Goal: Transaction & Acquisition: Purchase product/service

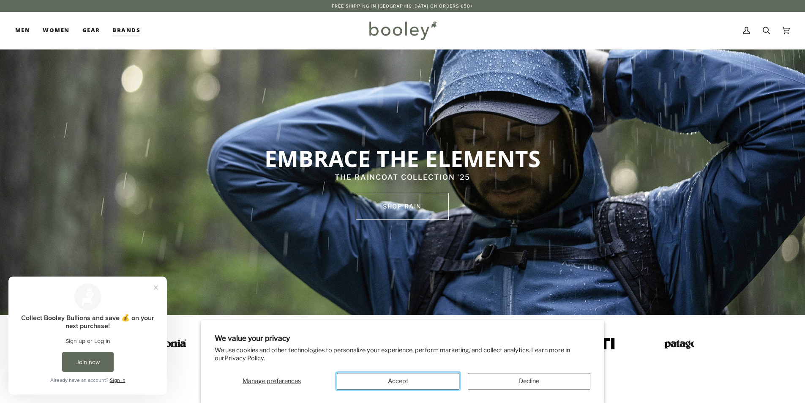
click at [407, 381] on button "Accept" at bounding box center [398, 381] width 123 height 16
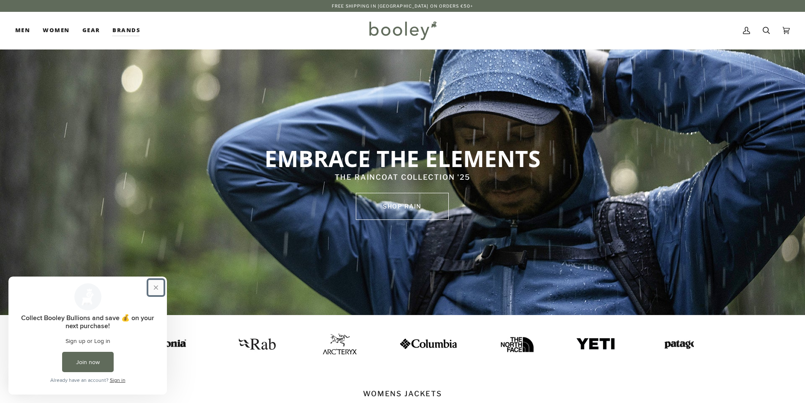
click at [154, 286] on button "Close prompt" at bounding box center [155, 287] width 15 height 15
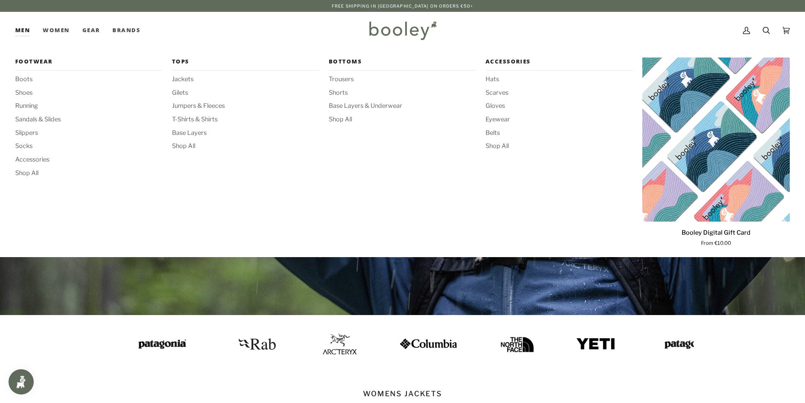
click at [21, 28] on link "Men" at bounding box center [25, 30] width 21 height 37
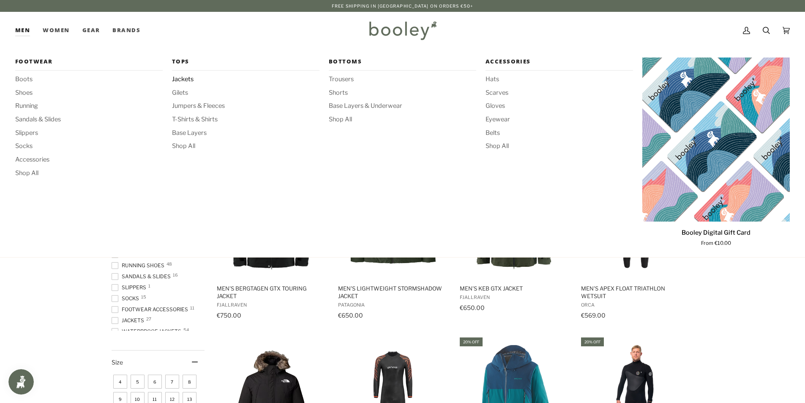
click at [183, 81] on span "Jackets" at bounding box center [245, 79] width 147 height 9
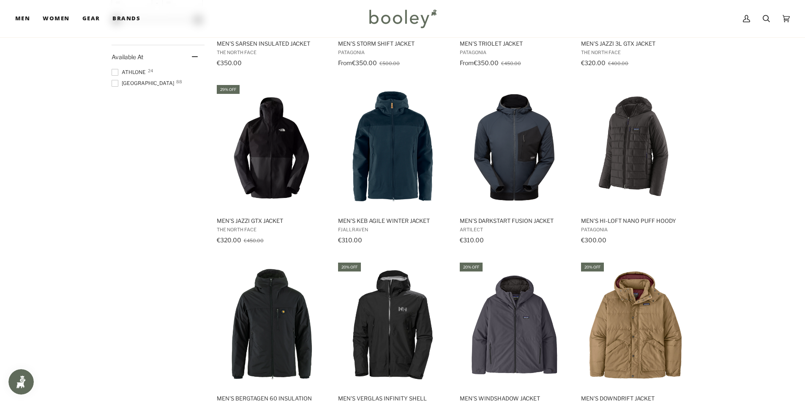
scroll to position [761, 0]
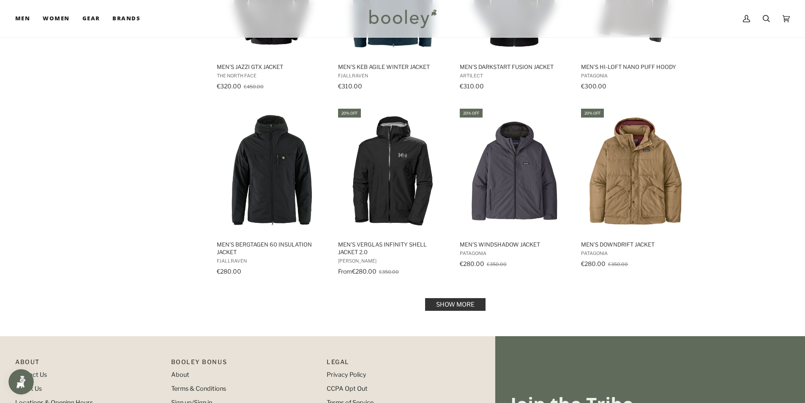
click at [454, 306] on link "Show more" at bounding box center [455, 304] width 60 height 13
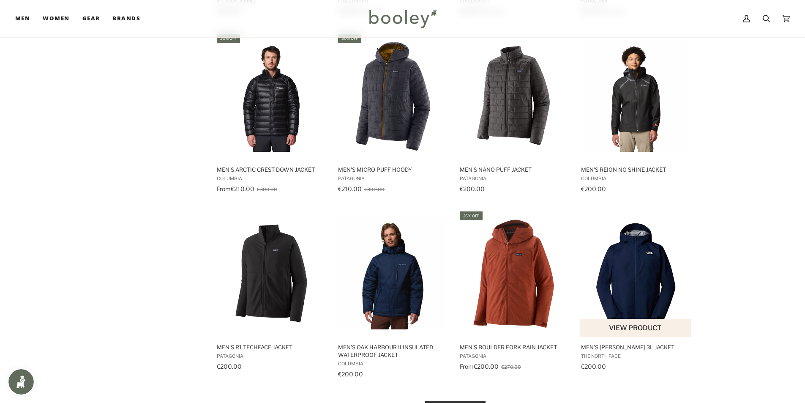
scroll to position [1648, 0]
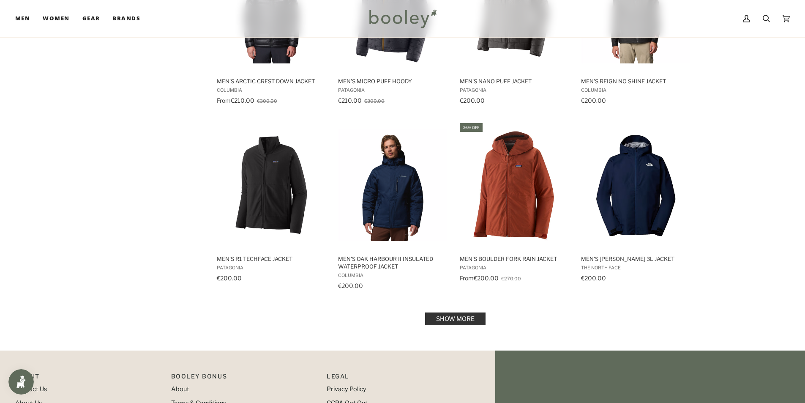
click at [467, 319] on link "Show more" at bounding box center [455, 318] width 60 height 13
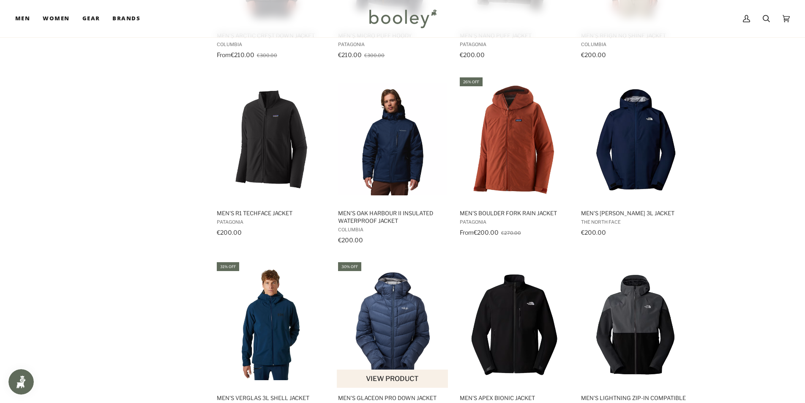
scroll to position [1775, 0]
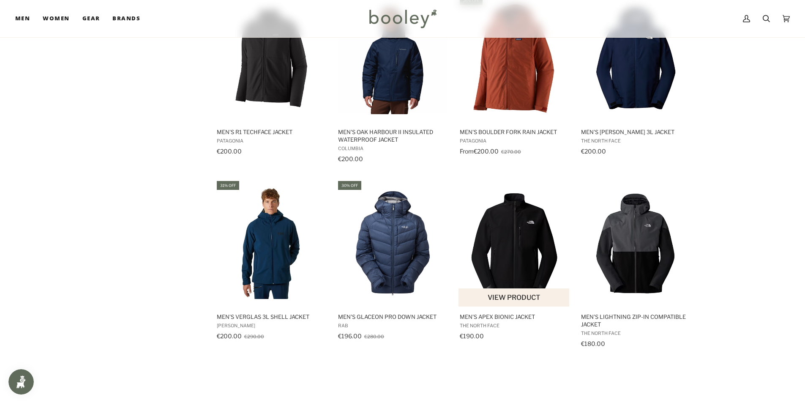
click at [511, 297] on button "View product" at bounding box center [513, 297] width 111 height 18
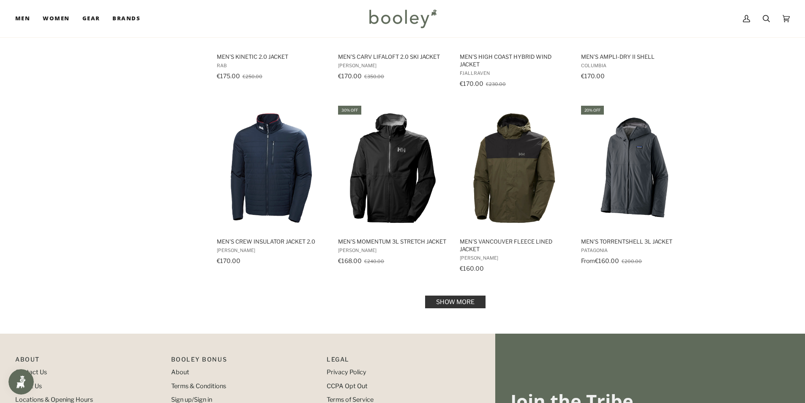
scroll to position [2578, 0]
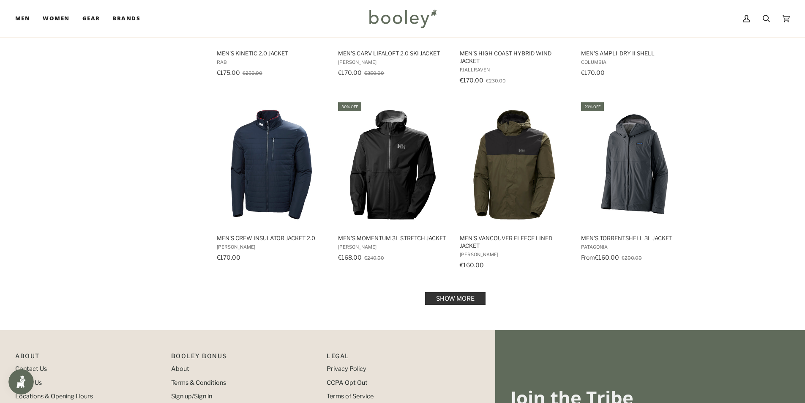
click at [452, 298] on link "Show more" at bounding box center [455, 298] width 60 height 13
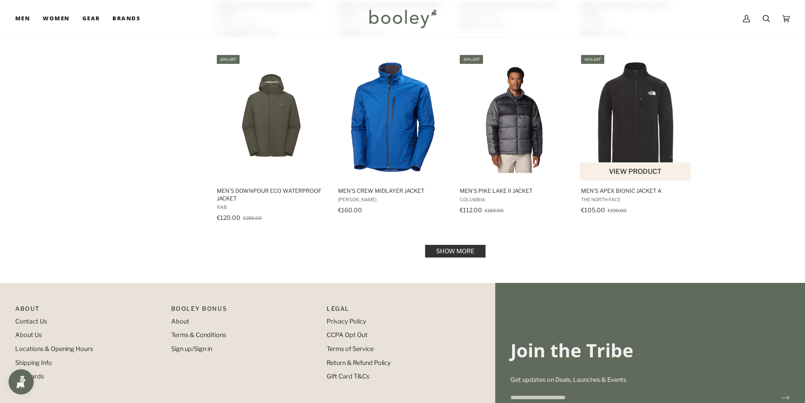
scroll to position [3549, 0]
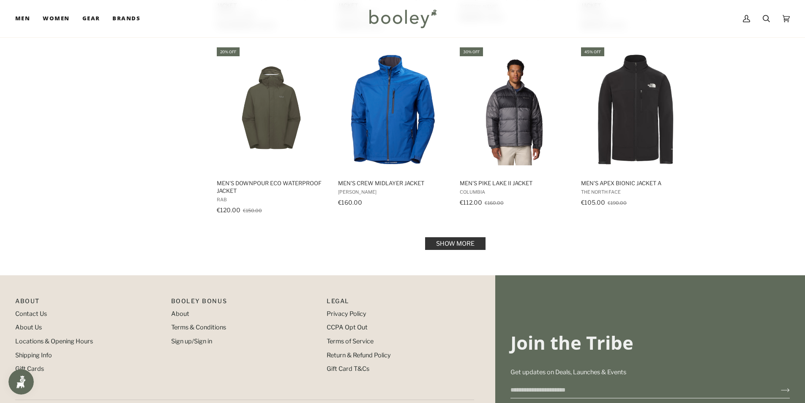
click at [457, 245] on link "Show more" at bounding box center [455, 243] width 60 height 13
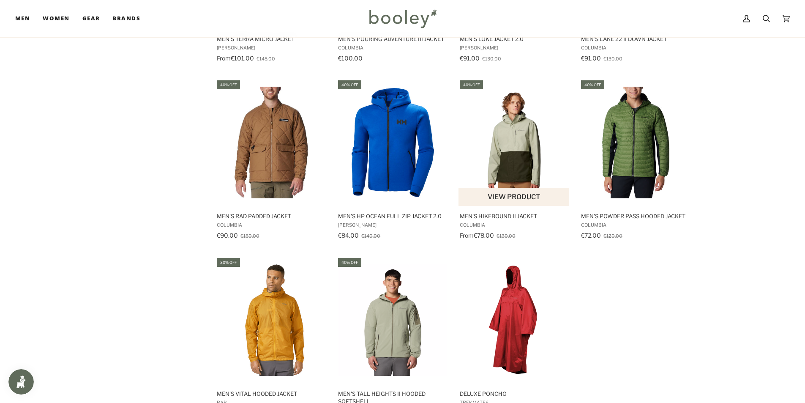
scroll to position [3972, 0]
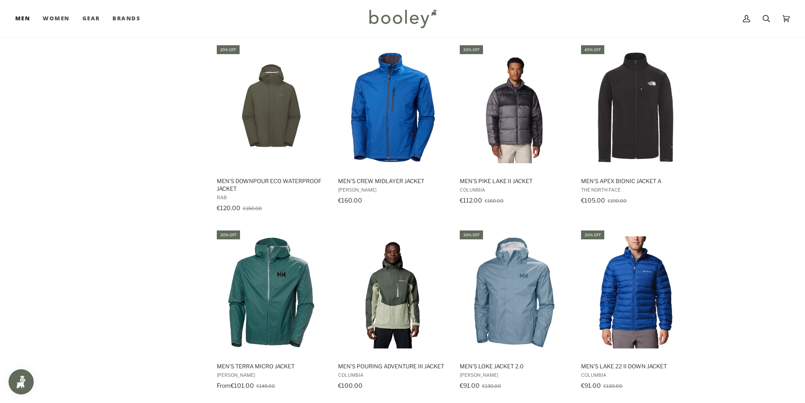
scroll to position [3549, 0]
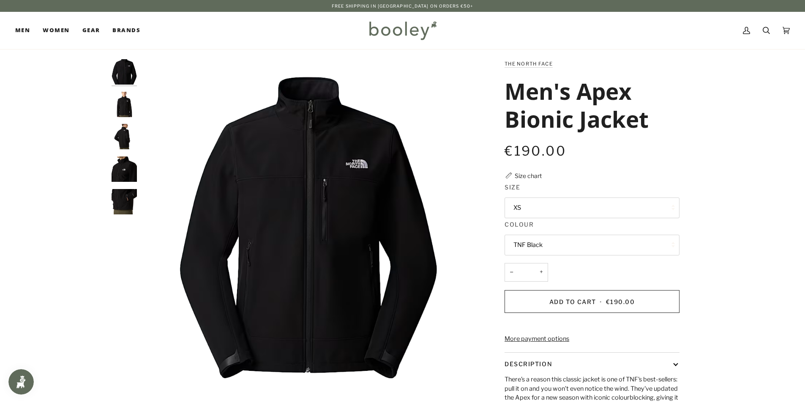
click at [534, 246] on button "TNF Black" at bounding box center [592, 245] width 175 height 21
click at [128, 101] on img "The North Face Men's Apex Bionic Jacket TNF Black - Booley Galway" at bounding box center [124, 104] width 25 height 25
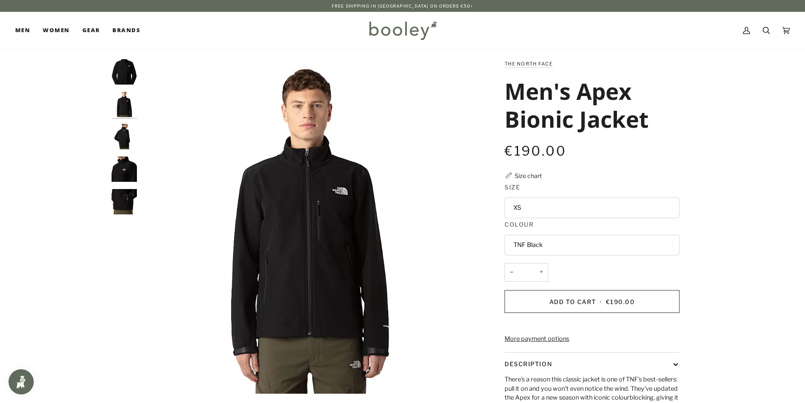
click at [122, 130] on img "The North Face Men's Apex Bionic Jacket TNF Black - Booley Galway" at bounding box center [124, 136] width 25 height 25
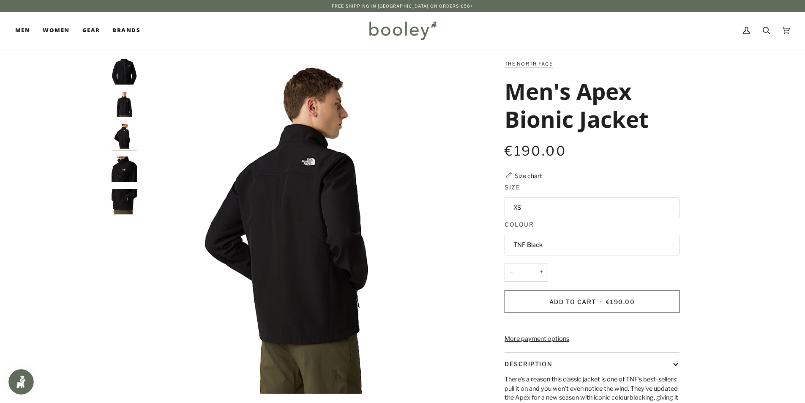
click at [129, 169] on img "The North Face Men's Apex Bionic Jacket TNF Black - Booley Galway" at bounding box center [124, 168] width 25 height 25
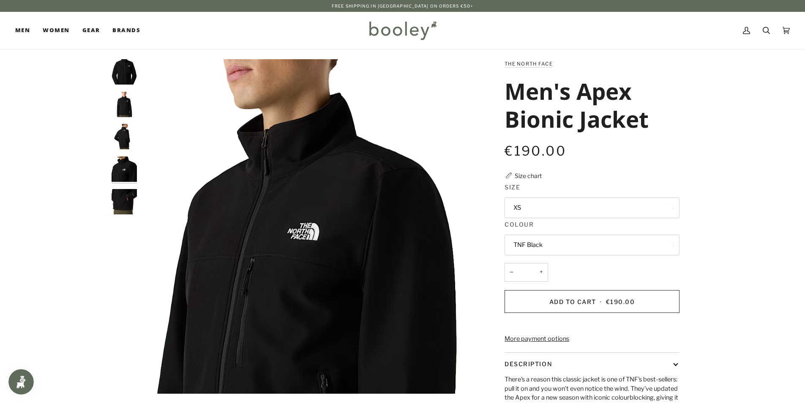
click at [136, 201] on img "The North Face Men's Apex Bionic Jacket TNF Black - Booley Galway" at bounding box center [124, 201] width 25 height 25
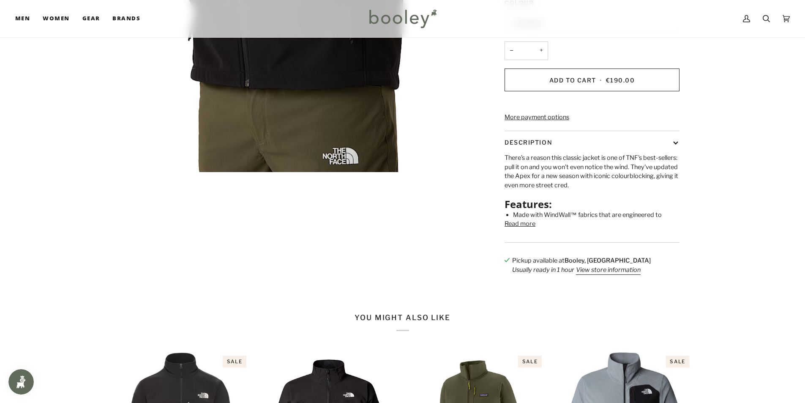
scroll to position [254, 0]
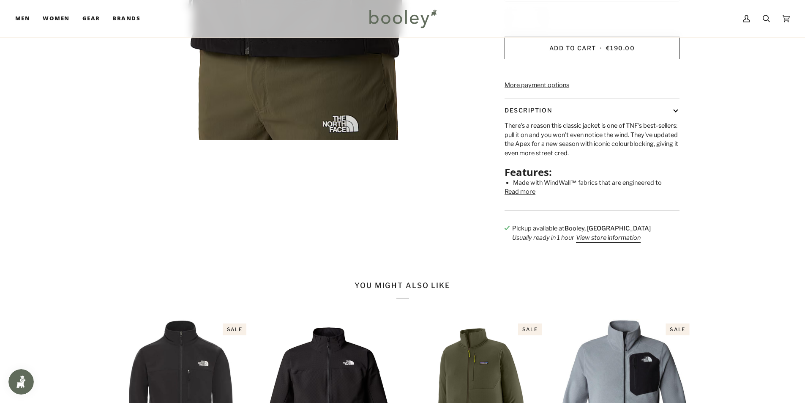
click at [525, 196] on button "Read more" at bounding box center [520, 191] width 31 height 9
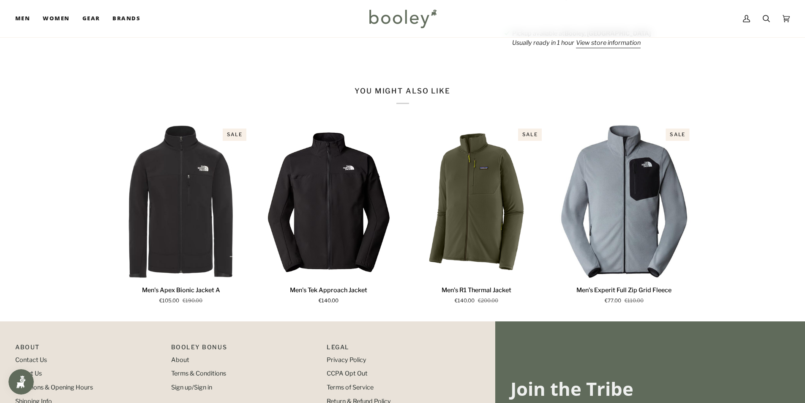
scroll to position [549, 0]
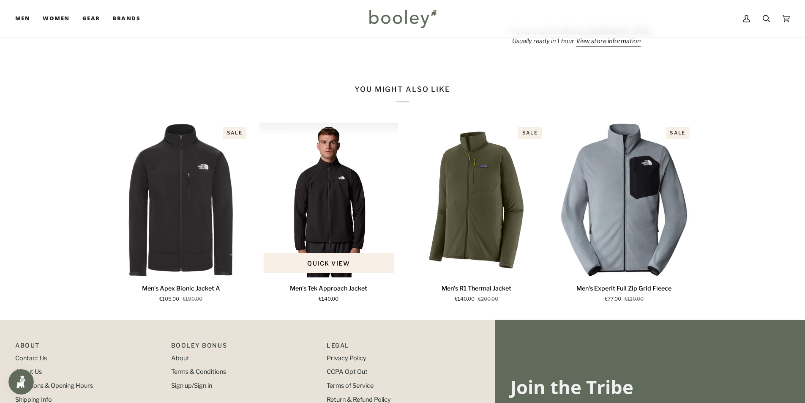
click at [317, 217] on img "Men's Tek Approach Jacket" at bounding box center [328, 200] width 139 height 155
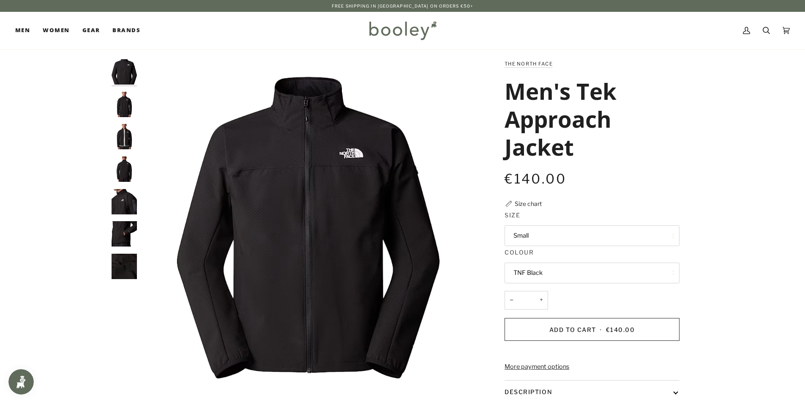
click at [127, 104] on img "The North Face Men's Tek Approach Jacket TNF Black - Booley Galway" at bounding box center [124, 104] width 25 height 25
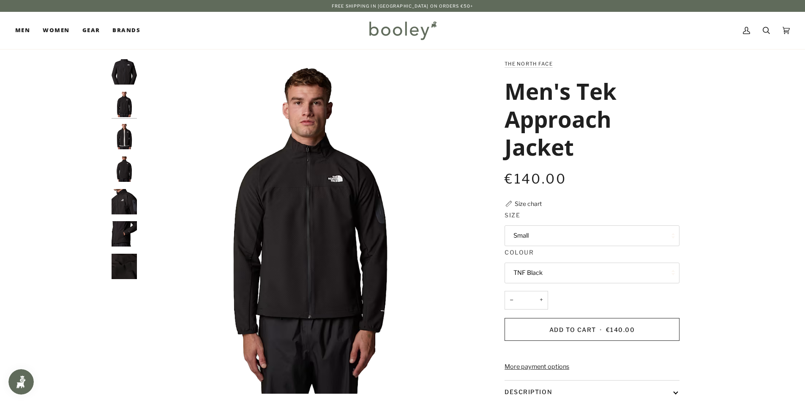
click at [125, 130] on img "The North Face Men's Tek Approach Jacket TNF Black - Booley Galway" at bounding box center [124, 136] width 25 height 25
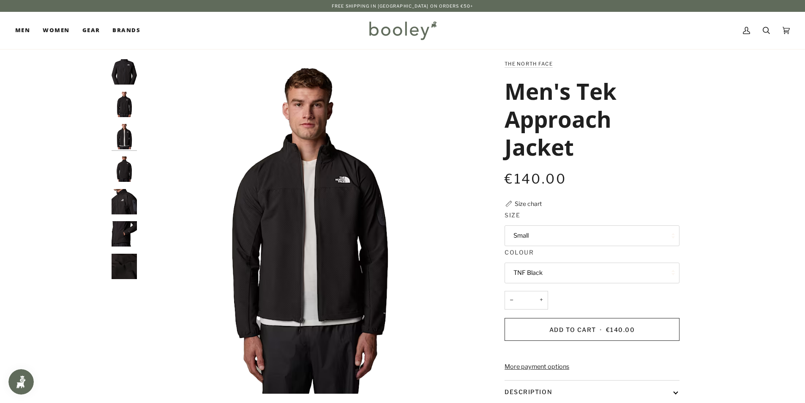
click at [128, 165] on img "The North Face Men's Tek Approach Jacket TNF Black - Booley Galway" at bounding box center [124, 168] width 25 height 25
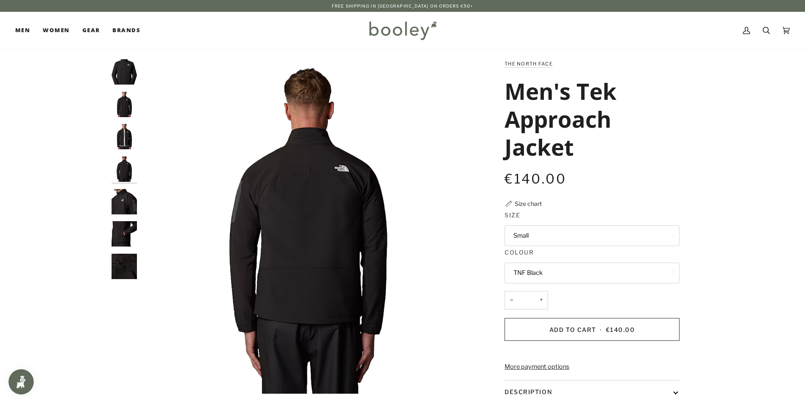
click at [121, 205] on img "The North Face Men's Tek Approach Jacket TNF Black - Booley Galway" at bounding box center [124, 201] width 25 height 25
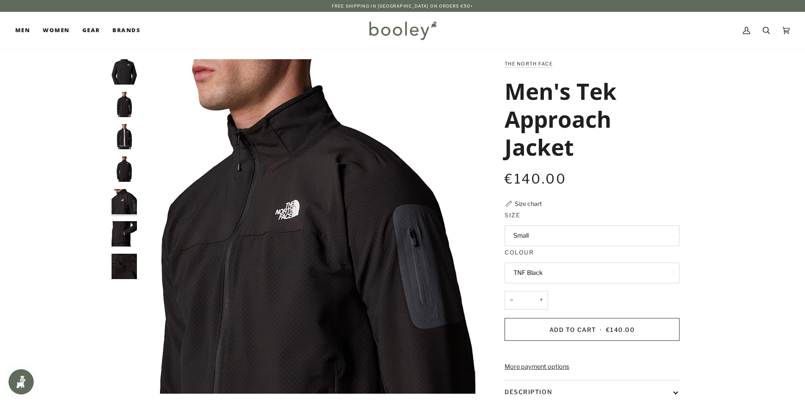
click at [119, 232] on img "The North Face Men's Tek Approach Jacket TNF Black - Booley Galway" at bounding box center [124, 233] width 25 height 25
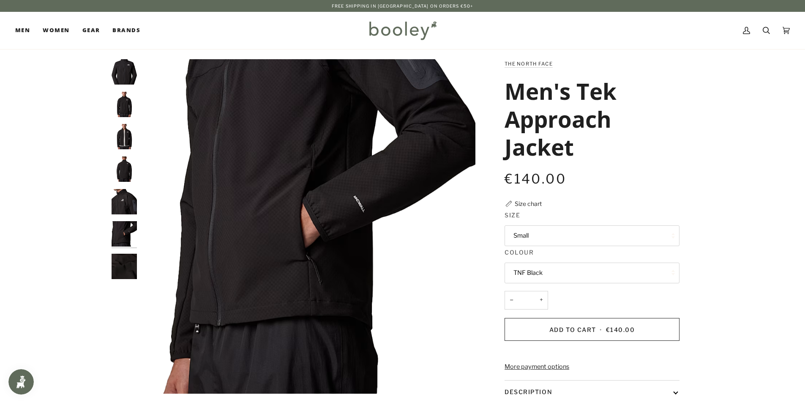
click at [116, 268] on img "The North Face Men's Tek Approach Jacket TNF Black - Booley Galway" at bounding box center [124, 266] width 25 height 25
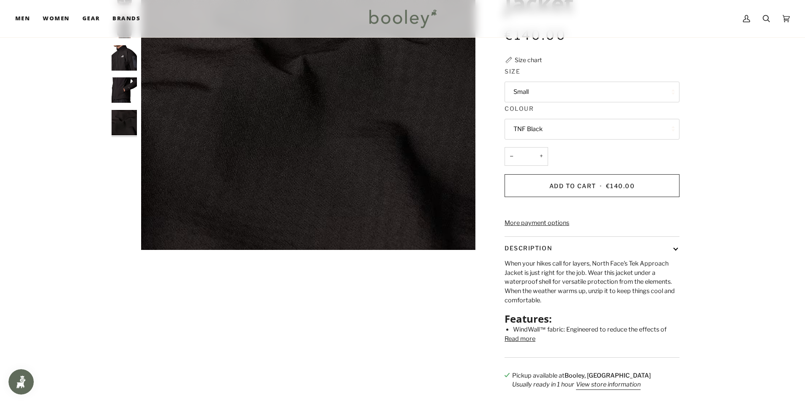
scroll to position [169, 0]
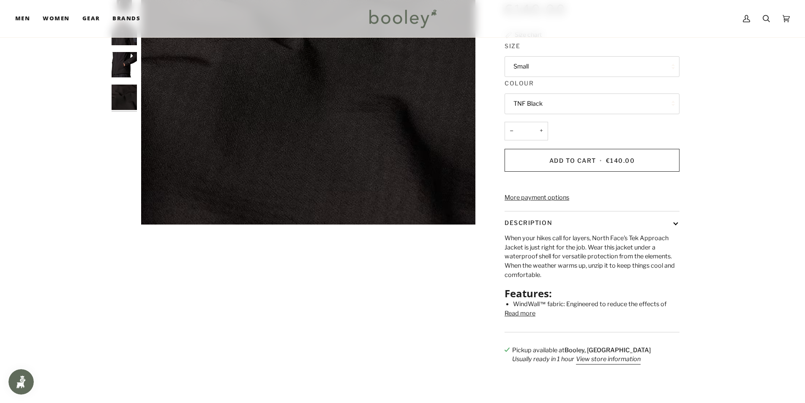
click at [515, 318] on button "Read more" at bounding box center [520, 313] width 31 height 9
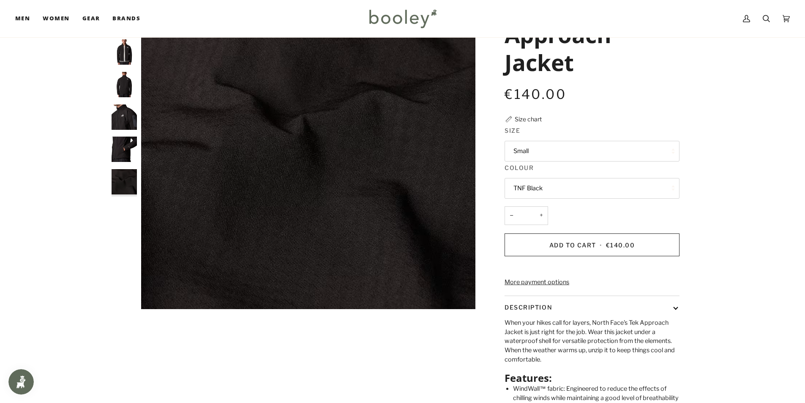
scroll to position [0, 0]
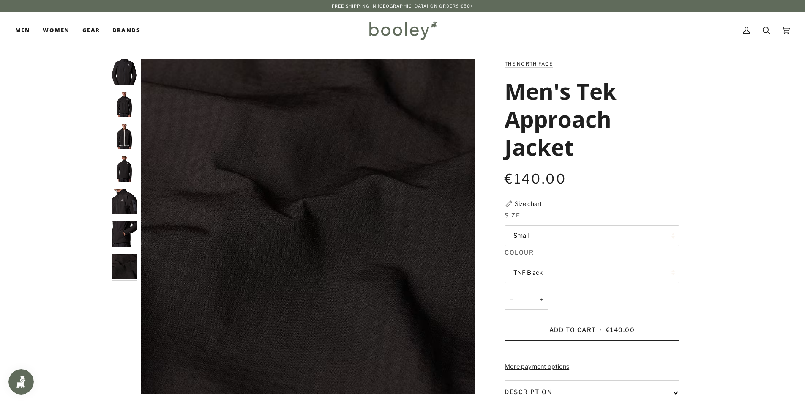
click at [123, 76] on img "The North Face Men's Tek Approach Jacket TNF Black - Booley Galway" at bounding box center [124, 71] width 25 height 25
